Goal: Transaction & Acquisition: Purchase product/service

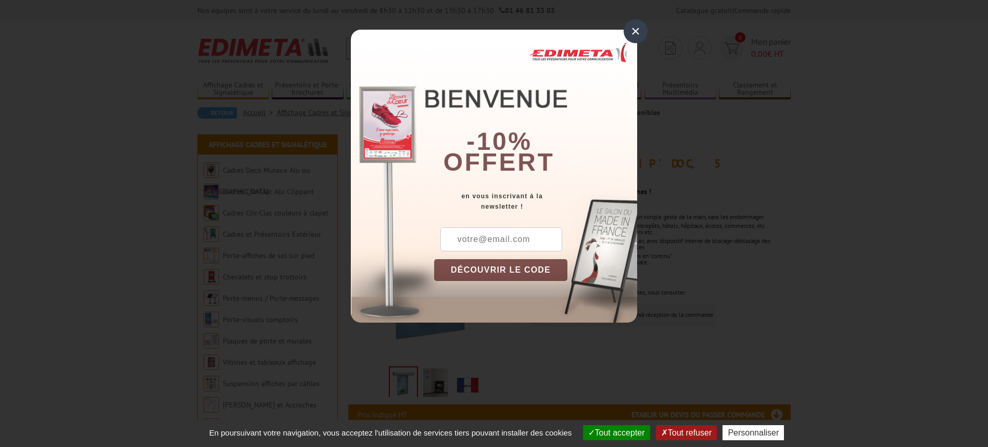
click at [637, 28] on div "×" at bounding box center [636, 31] width 24 height 24
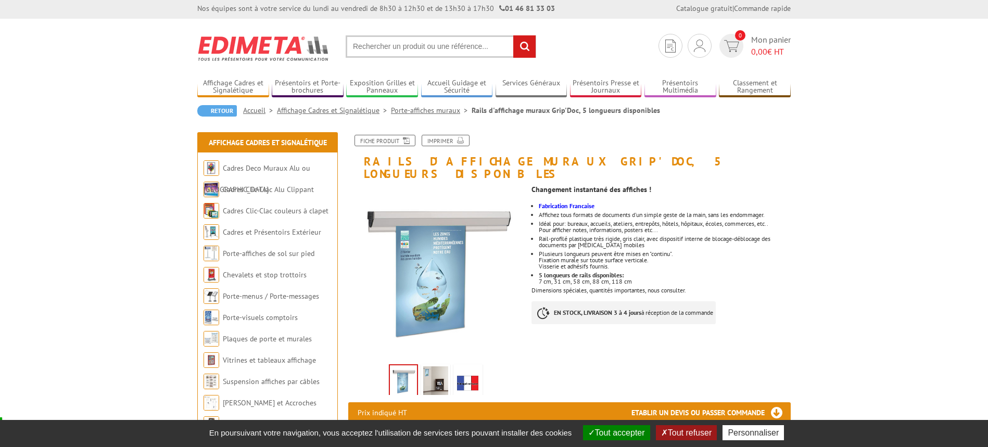
scroll to position [4, 0]
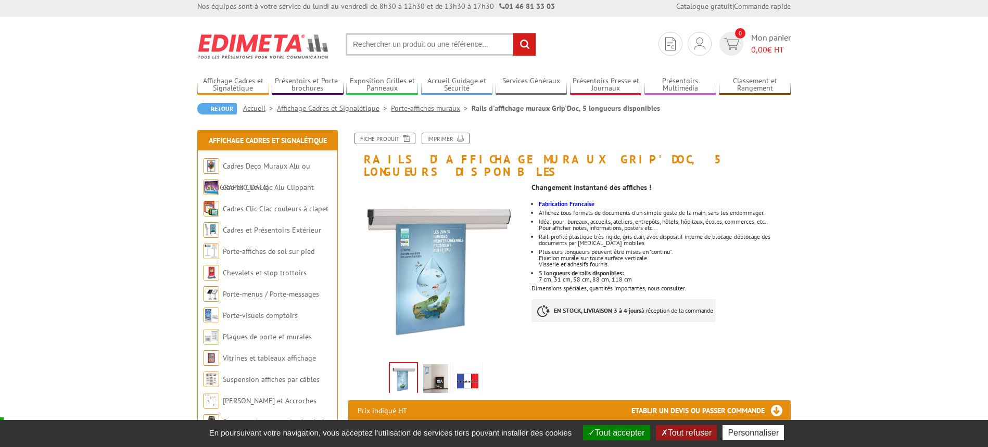
click at [407, 367] on img at bounding box center [403, 379] width 27 height 32
click at [446, 365] on img at bounding box center [435, 381] width 25 height 32
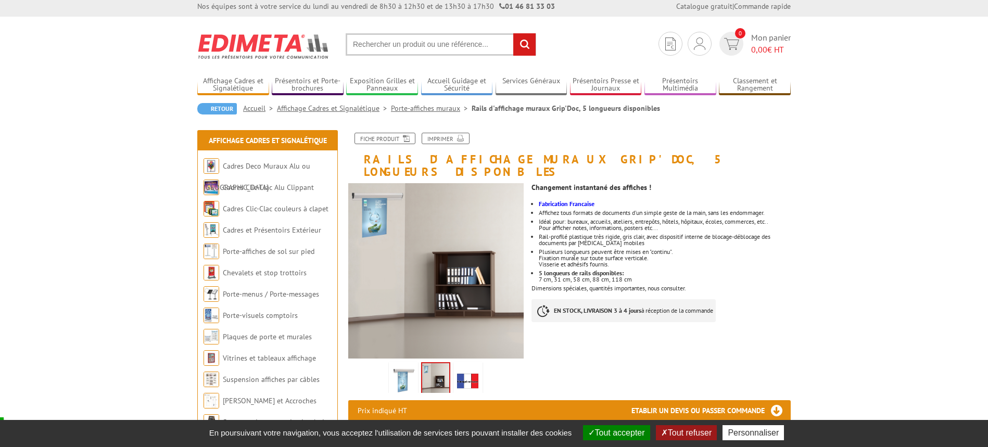
click at [470, 367] on img at bounding box center [468, 381] width 25 height 32
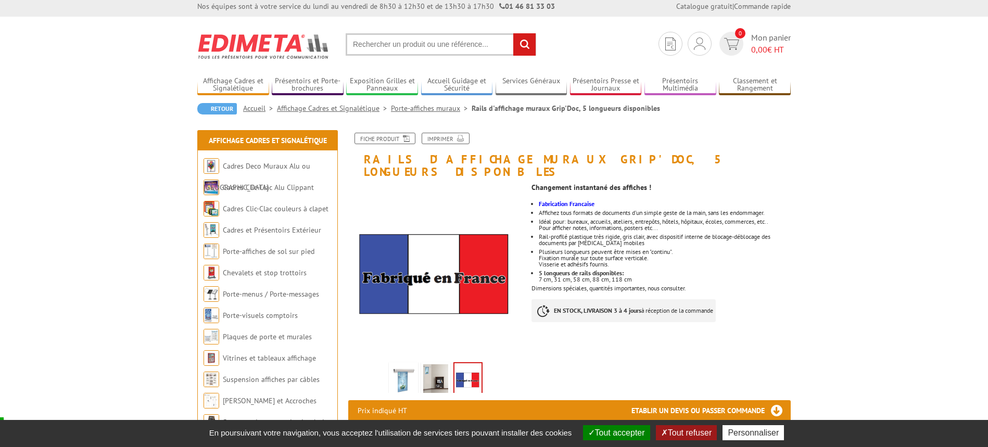
click at [380, 136] on link "Fiche produit" at bounding box center [385, 138] width 61 height 11
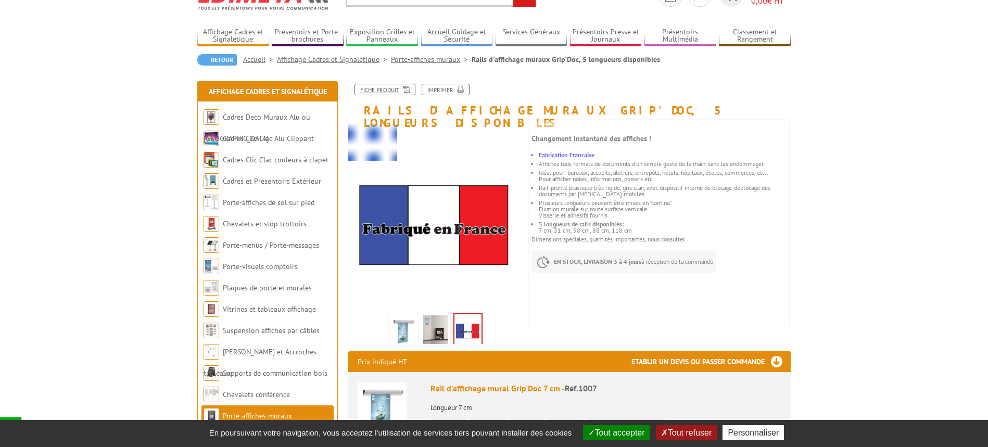
scroll to position [15, 0]
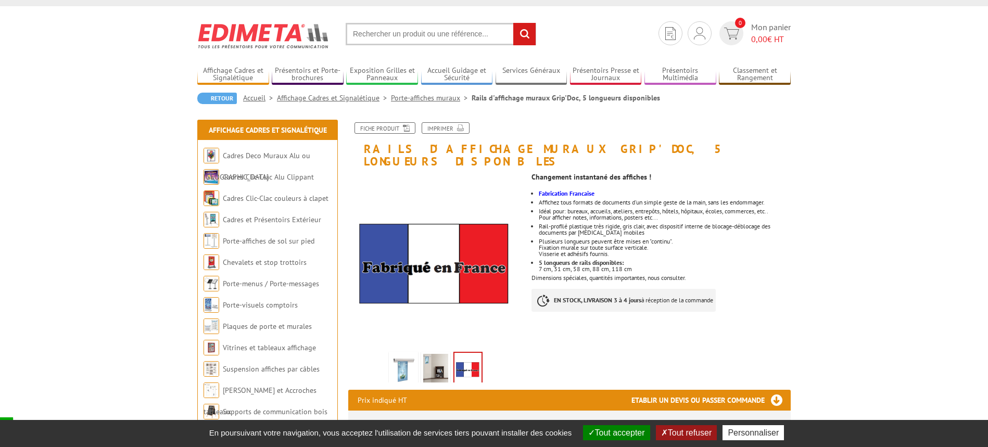
click at [561, 260] on li "5 longueurs de rails disponibles: 7 cm, 31 cm, 58 cm, 88 cm, 118 cm" at bounding box center [665, 266] width 252 height 12
click at [557, 260] on li "5 longueurs de rails disponibles: 7 cm, 31 cm, 58 cm, 88 cm, 118 cm" at bounding box center [665, 266] width 252 height 12
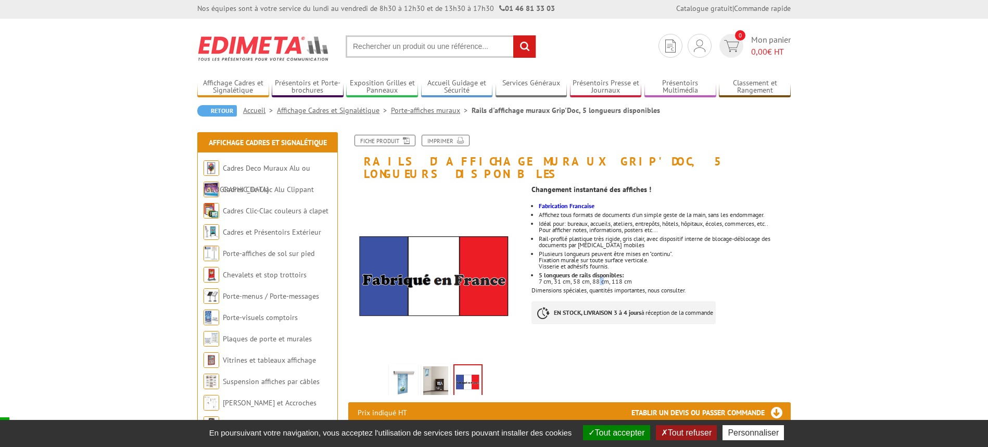
scroll to position [0, 0]
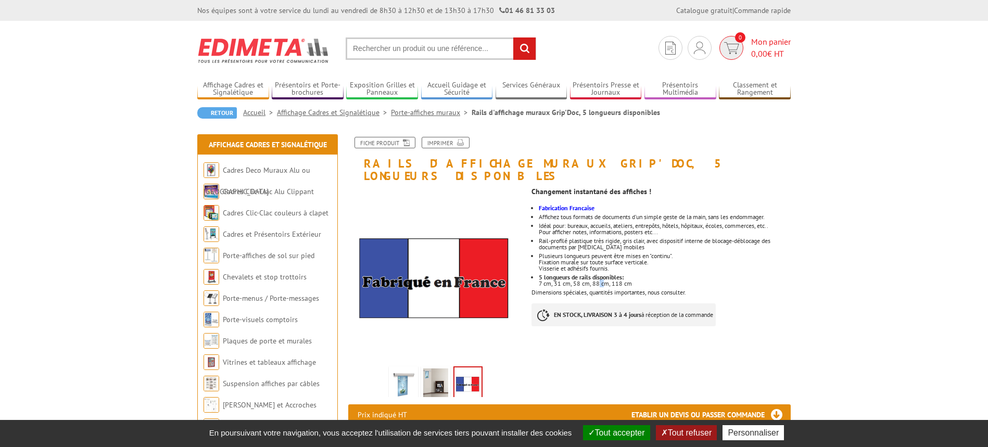
click at [769, 42] on span "Mon panier 0,00 € HT" at bounding box center [771, 48] width 40 height 24
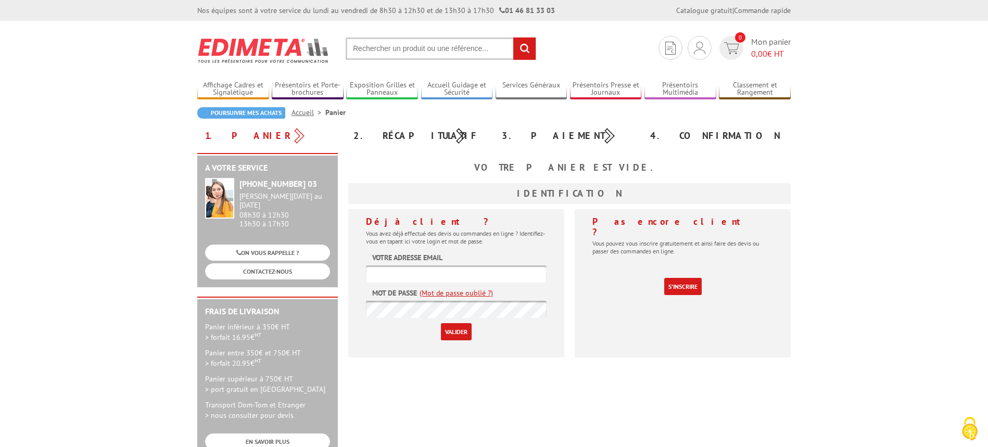
click at [217, 137] on div "1. Panier" at bounding box center [271, 136] width 148 height 19
click at [224, 197] on img at bounding box center [219, 198] width 29 height 41
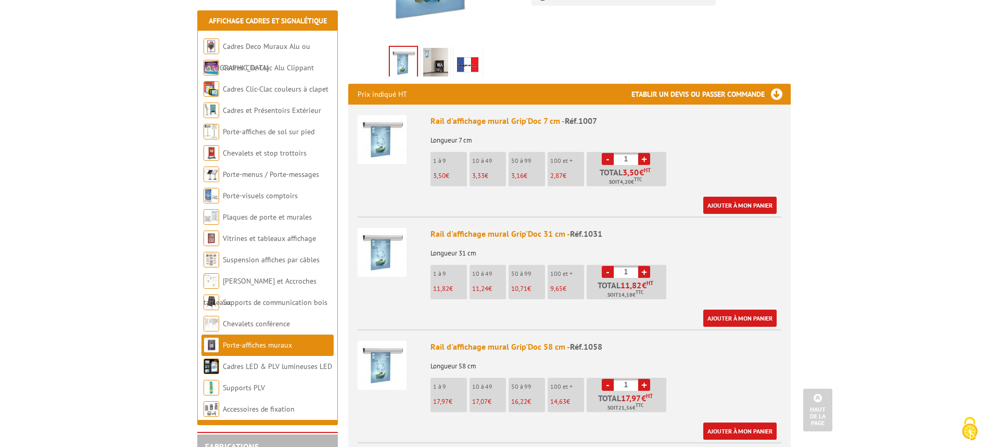
scroll to position [328, 0]
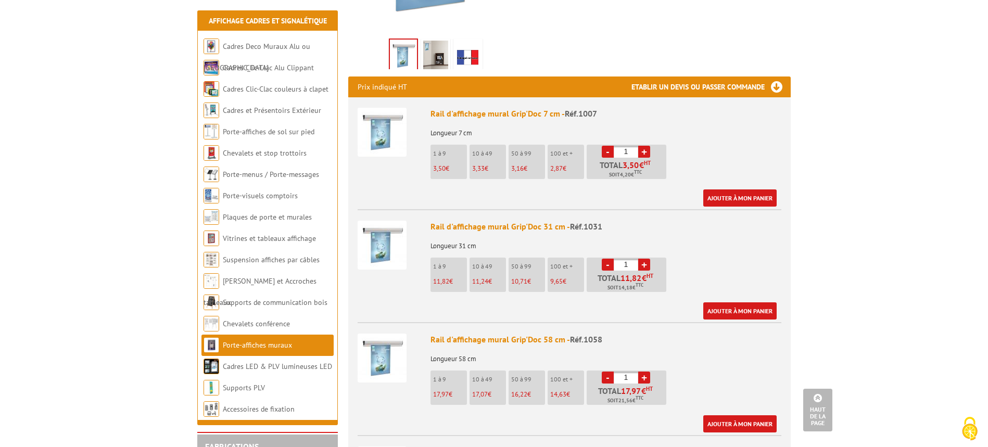
click at [448, 261] on li "1 à 9 11,82 €" at bounding box center [449, 275] width 36 height 34
click at [453, 262] on li "1 à 9 11,82 €" at bounding box center [449, 275] width 36 height 34
click at [737, 303] on link "Ajouter à mon panier" at bounding box center [740, 311] width 73 height 17
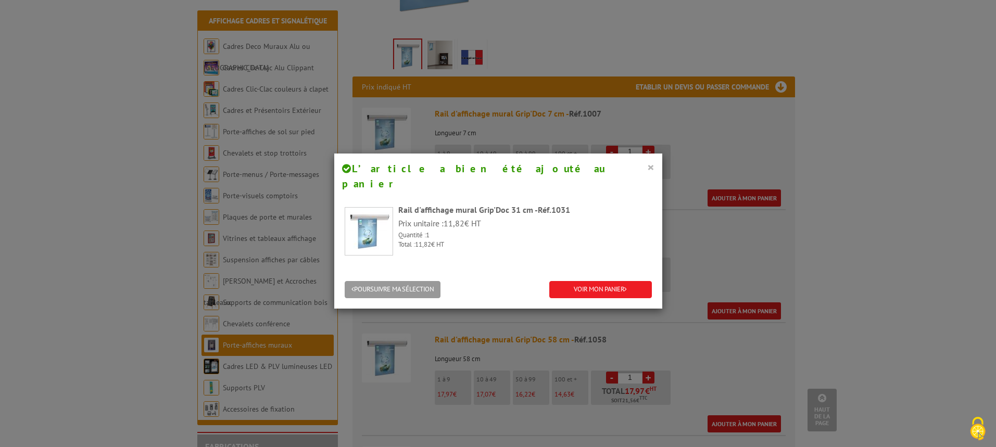
click at [649, 166] on button "×" at bounding box center [650, 167] width 7 height 14
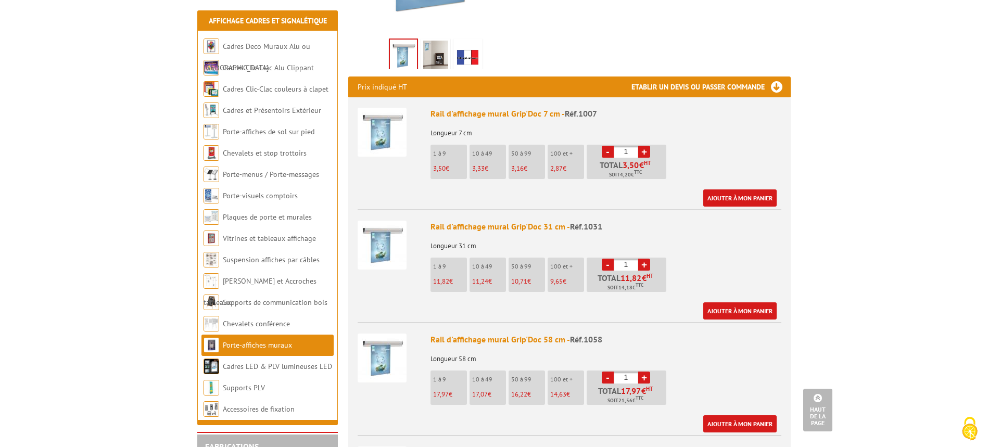
drag, startPoint x: 849, startPoint y: 247, endPoint x: 849, endPoint y: 254, distance: 6.3
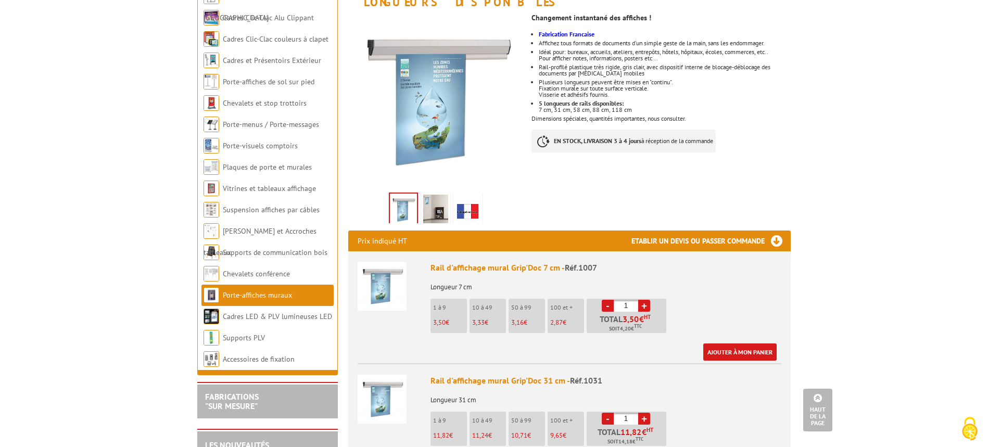
scroll to position [0, 0]
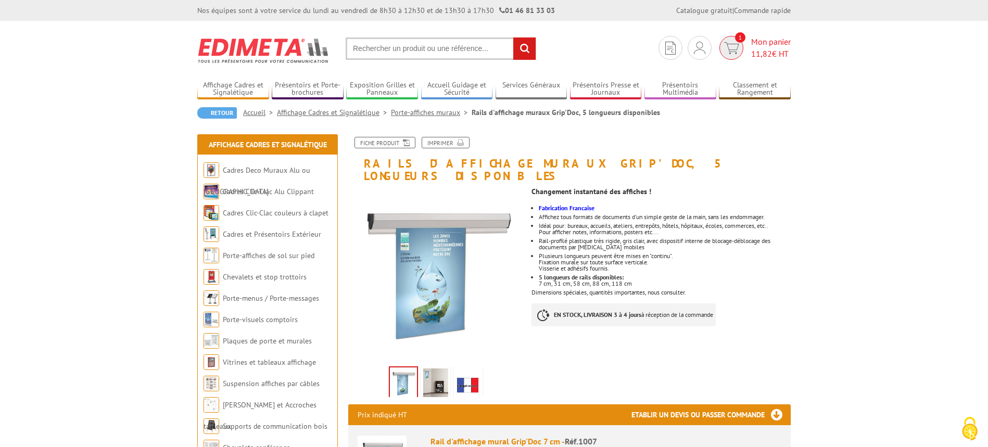
click at [767, 43] on span "Mon panier 11,82 € HT" at bounding box center [771, 48] width 40 height 24
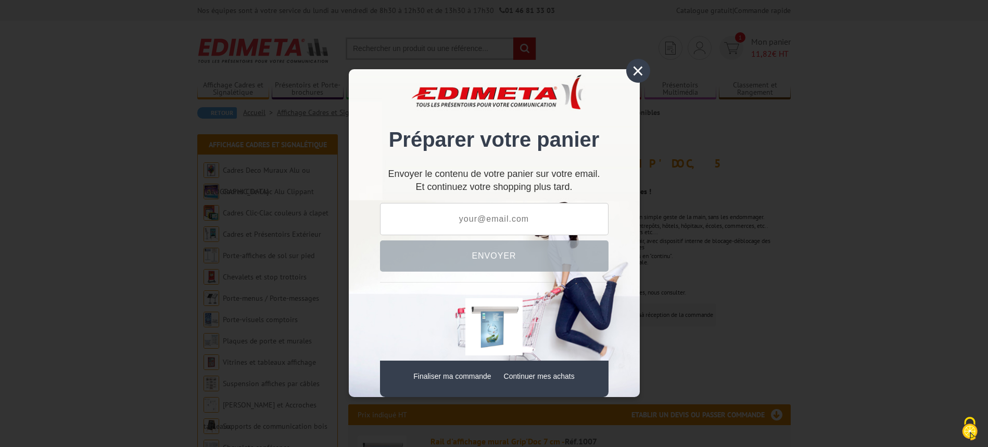
click at [635, 69] on div "×" at bounding box center [638, 71] width 24 height 24
